Goal: Find specific page/section: Find specific page/section

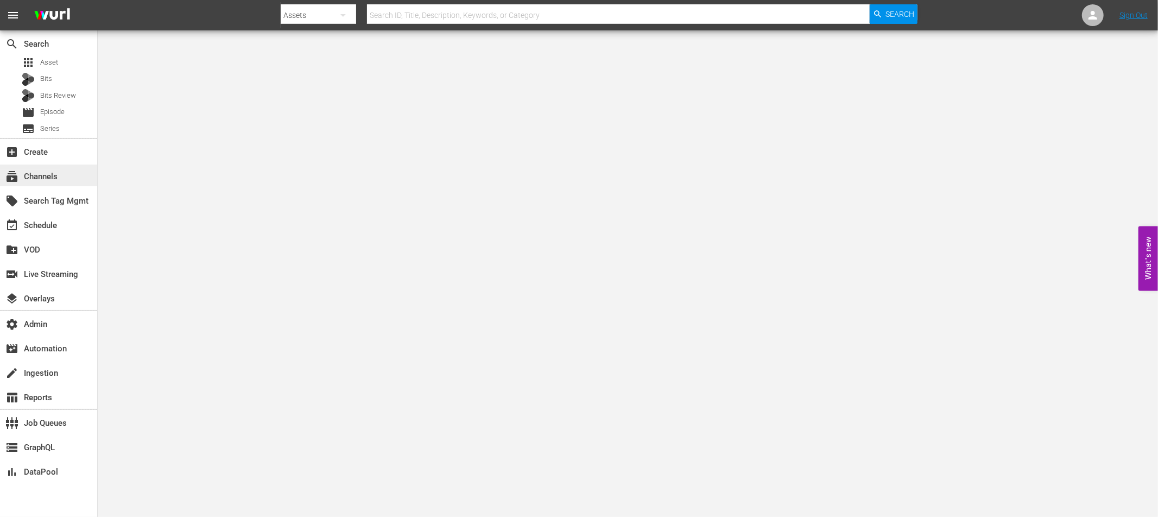
click at [32, 170] on div "subscriptions Channels" at bounding box center [30, 175] width 61 height 10
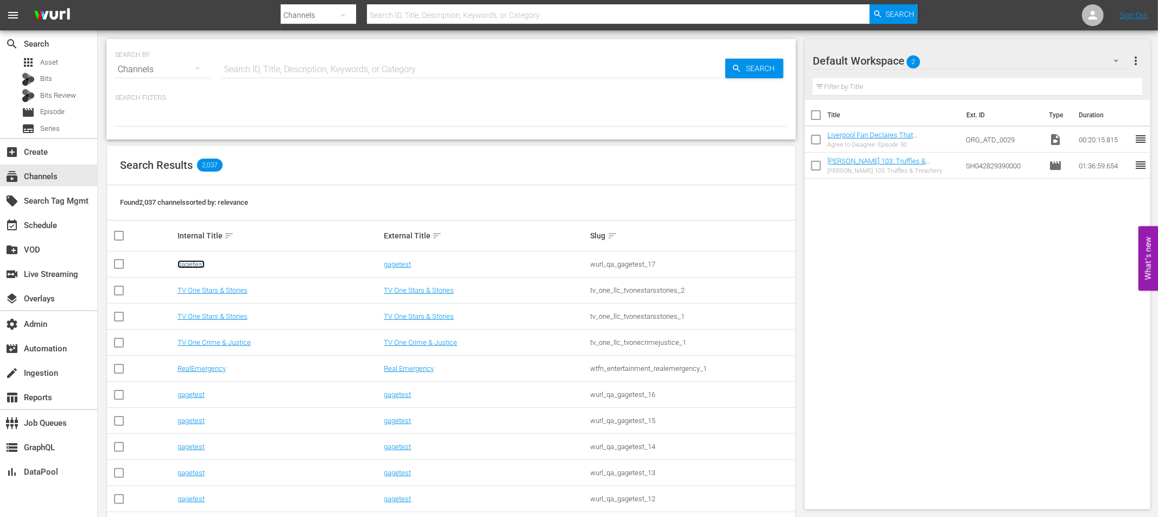
click at [192, 262] on link "gagetest" at bounding box center [191, 264] width 27 height 8
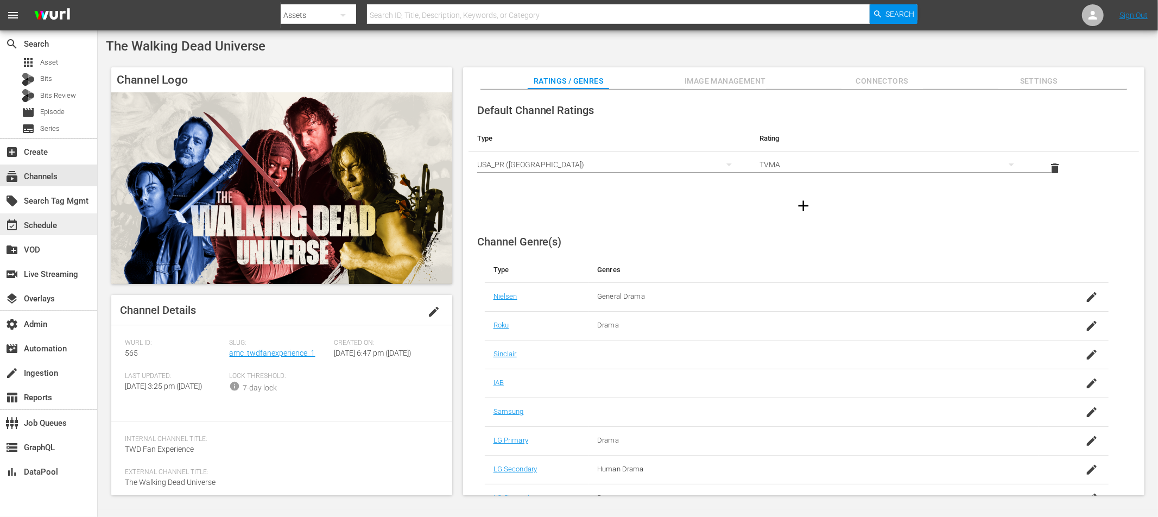
click at [40, 223] on div "event_available Schedule" at bounding box center [30, 224] width 61 height 10
